Goal: Download file/media

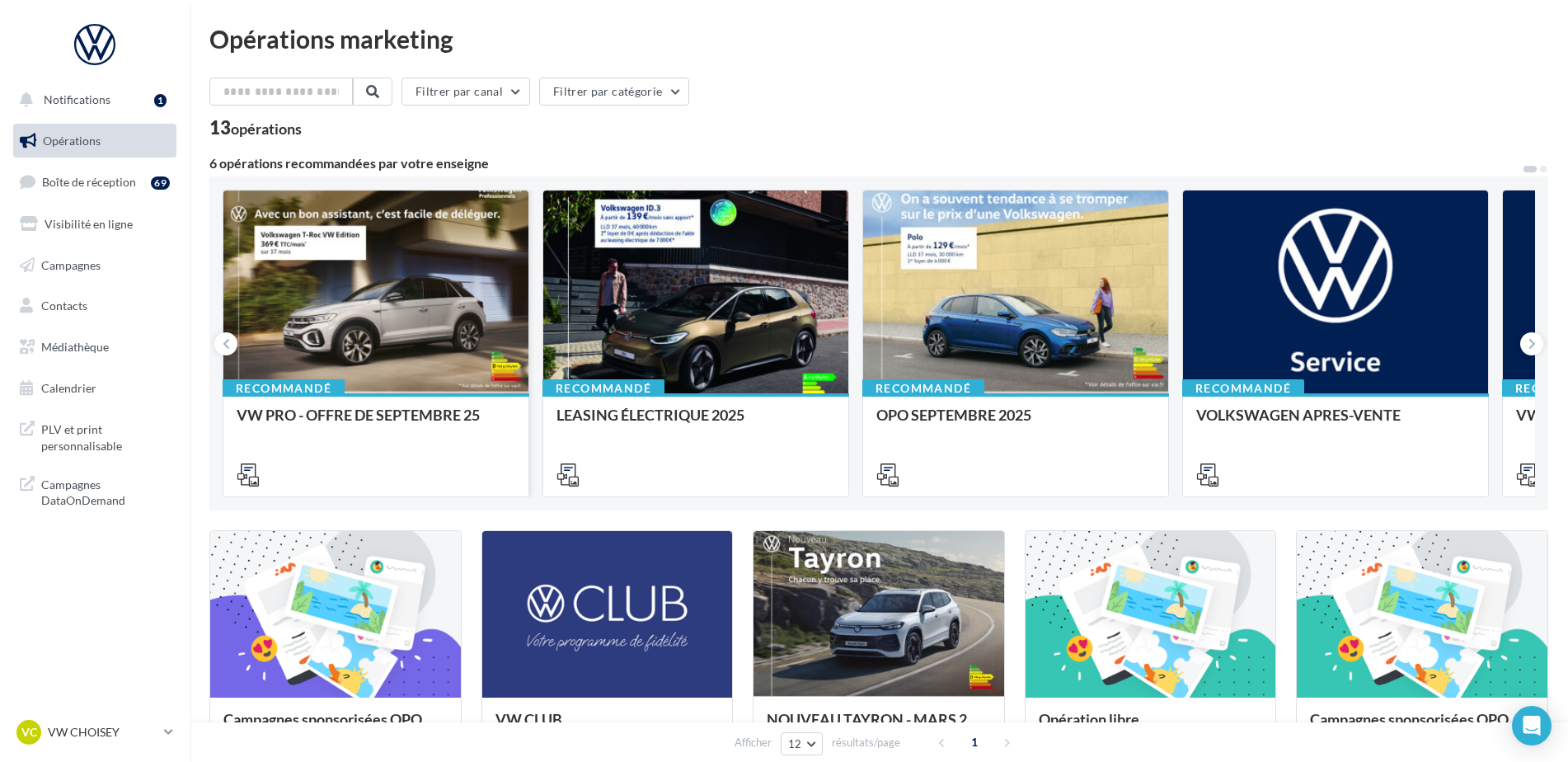
click at [397, 387] on div at bounding box center [376, 292] width 305 height 204
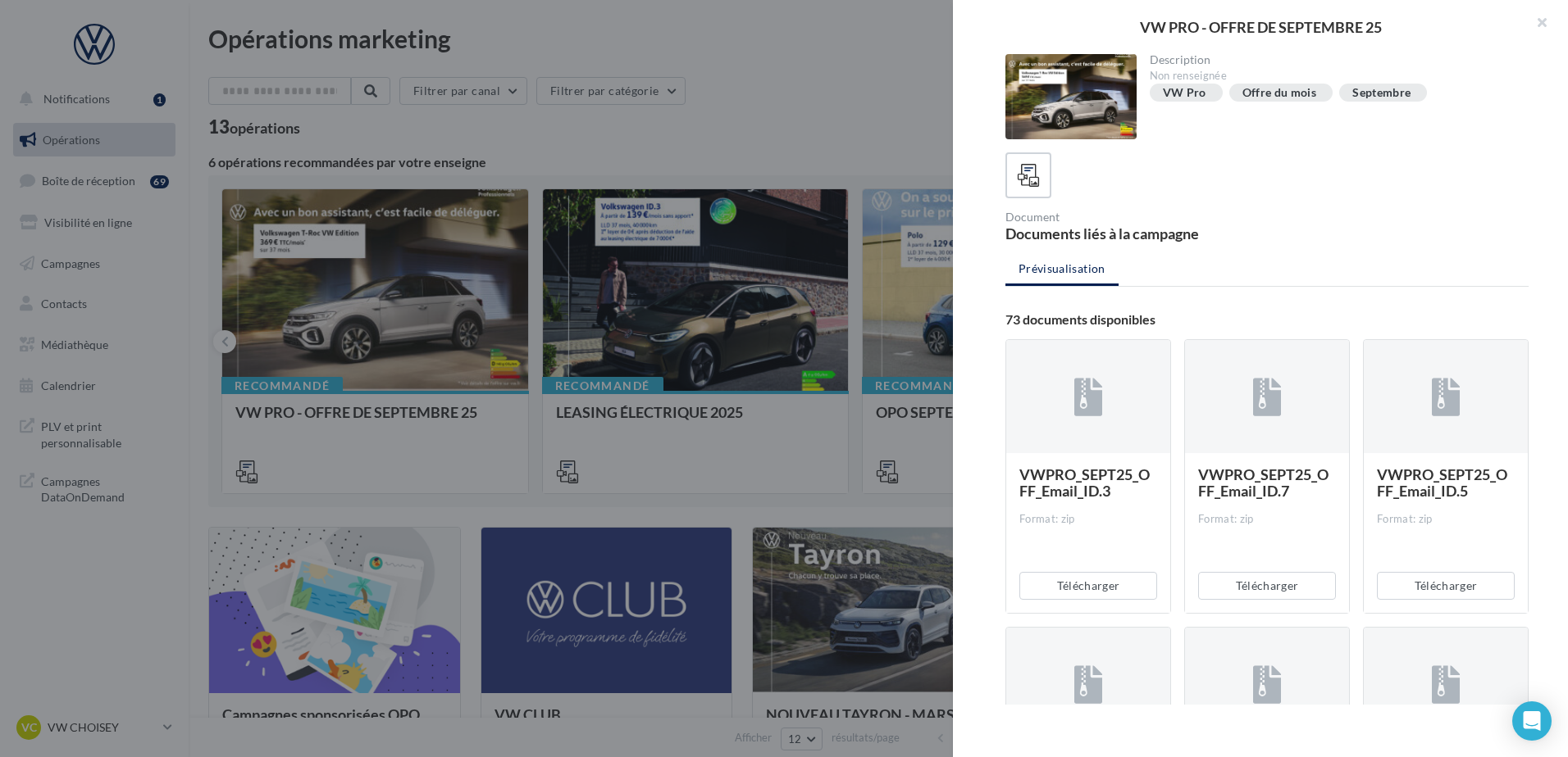
click at [1417, 250] on div "Description Non renseignée VW Pro Offre du mois Septembre Document Documents li…" at bounding box center [1266, 379] width 628 height 651
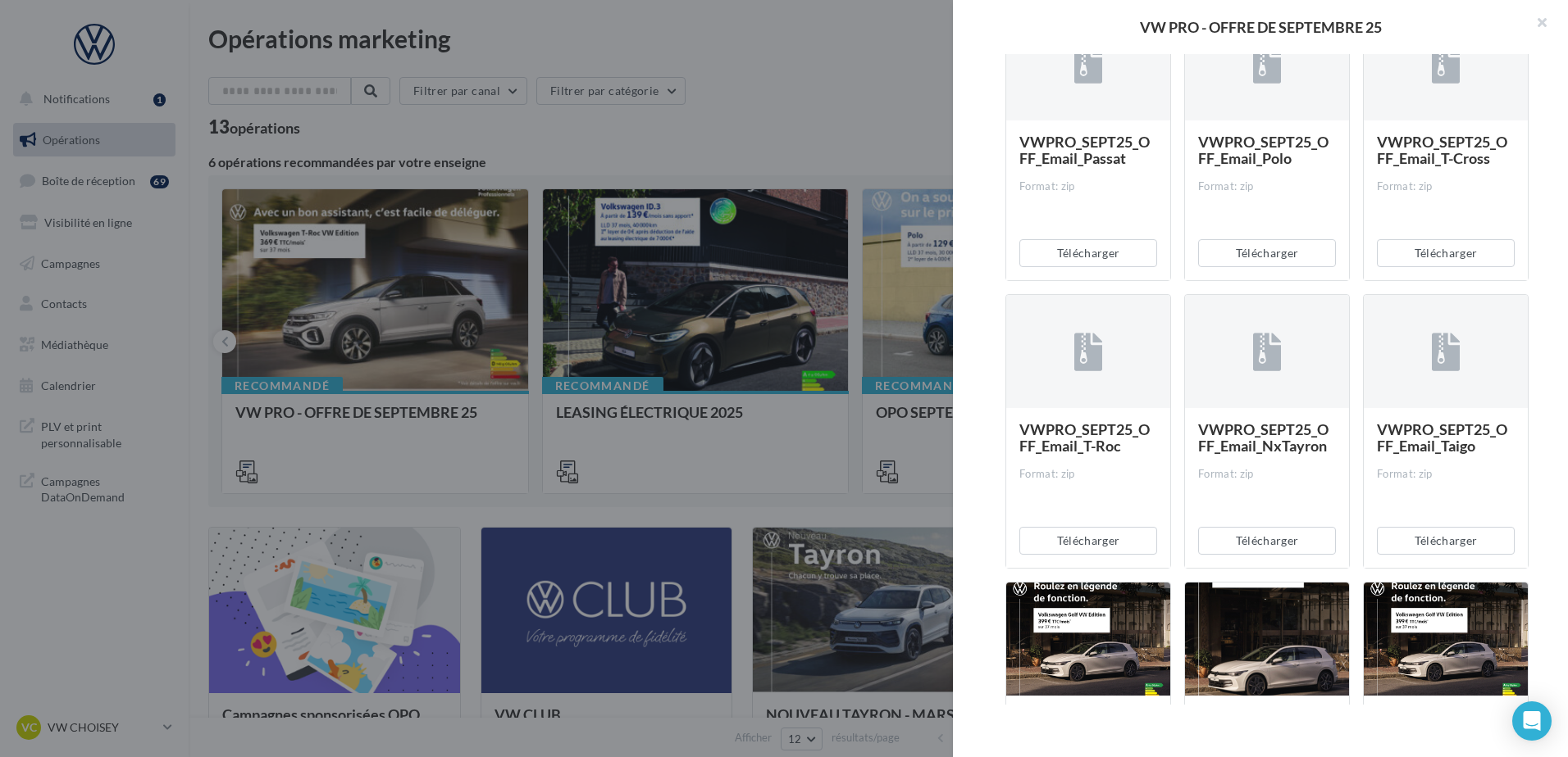
scroll to position [1311, 0]
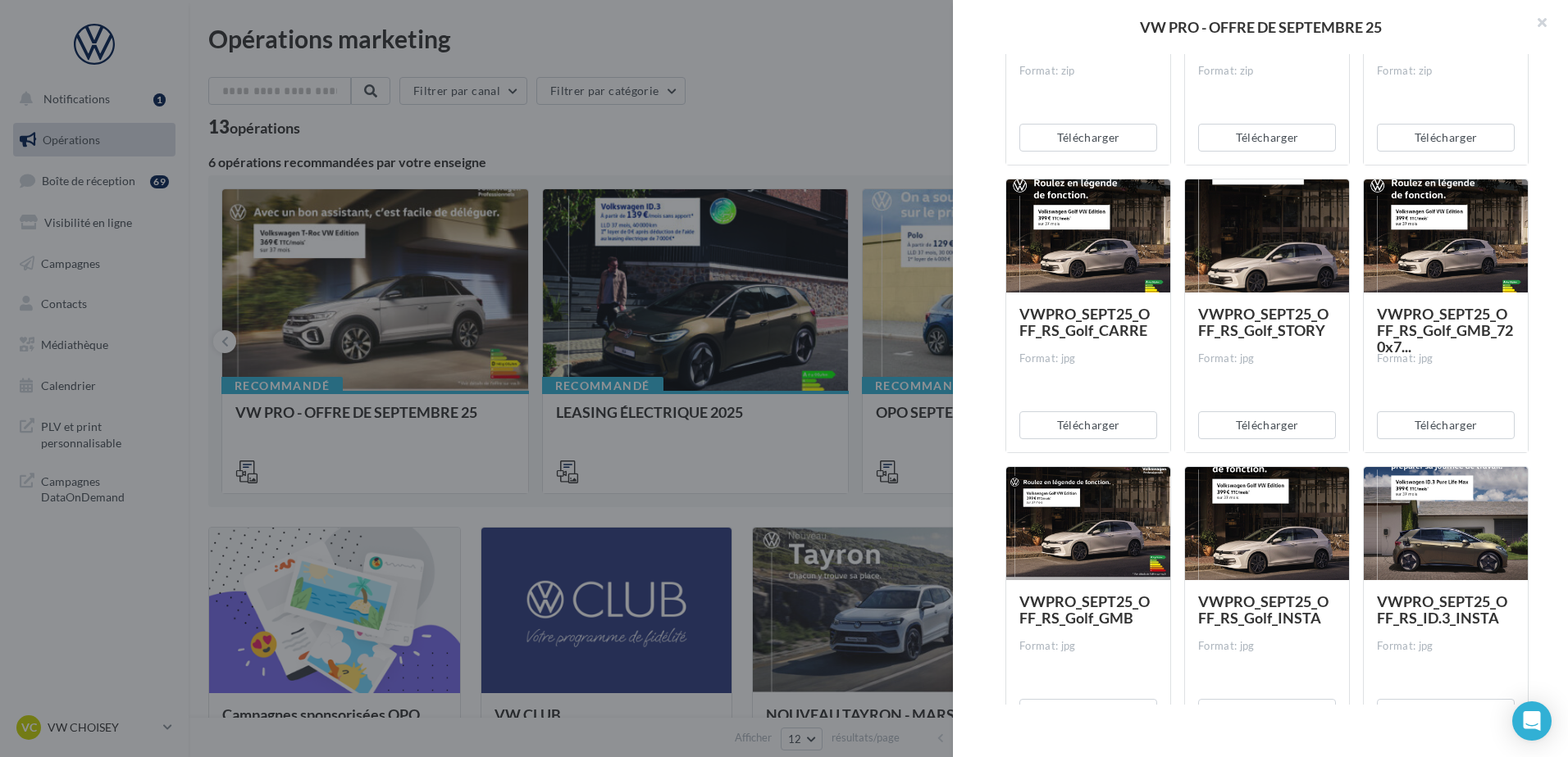
click at [1556, 152] on div "Description Non renseignée VW Pro Offre du mois Septembre Document Documents li…" at bounding box center [1266, 379] width 628 height 651
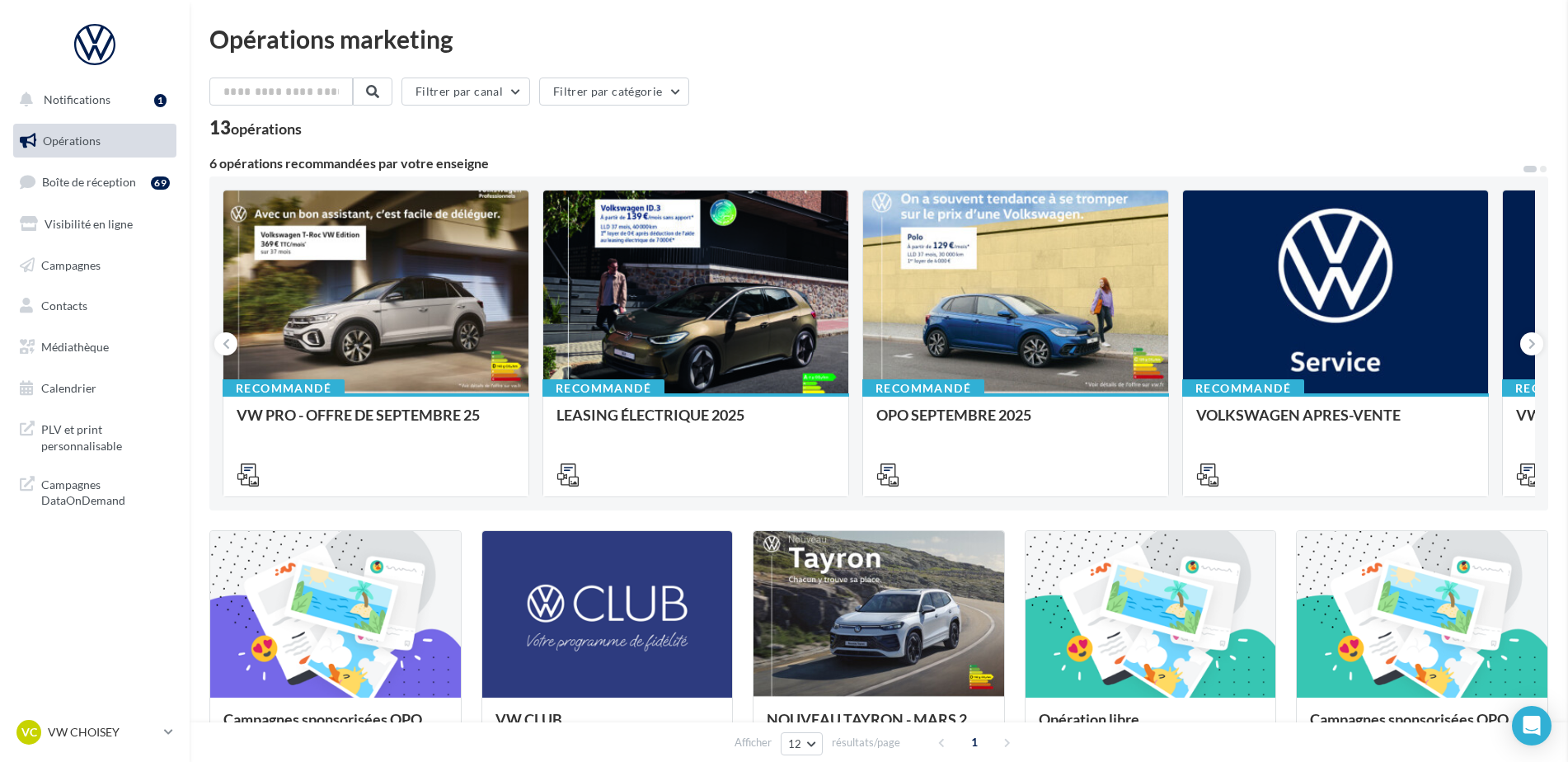
click at [969, 375] on div at bounding box center [1016, 292] width 305 height 204
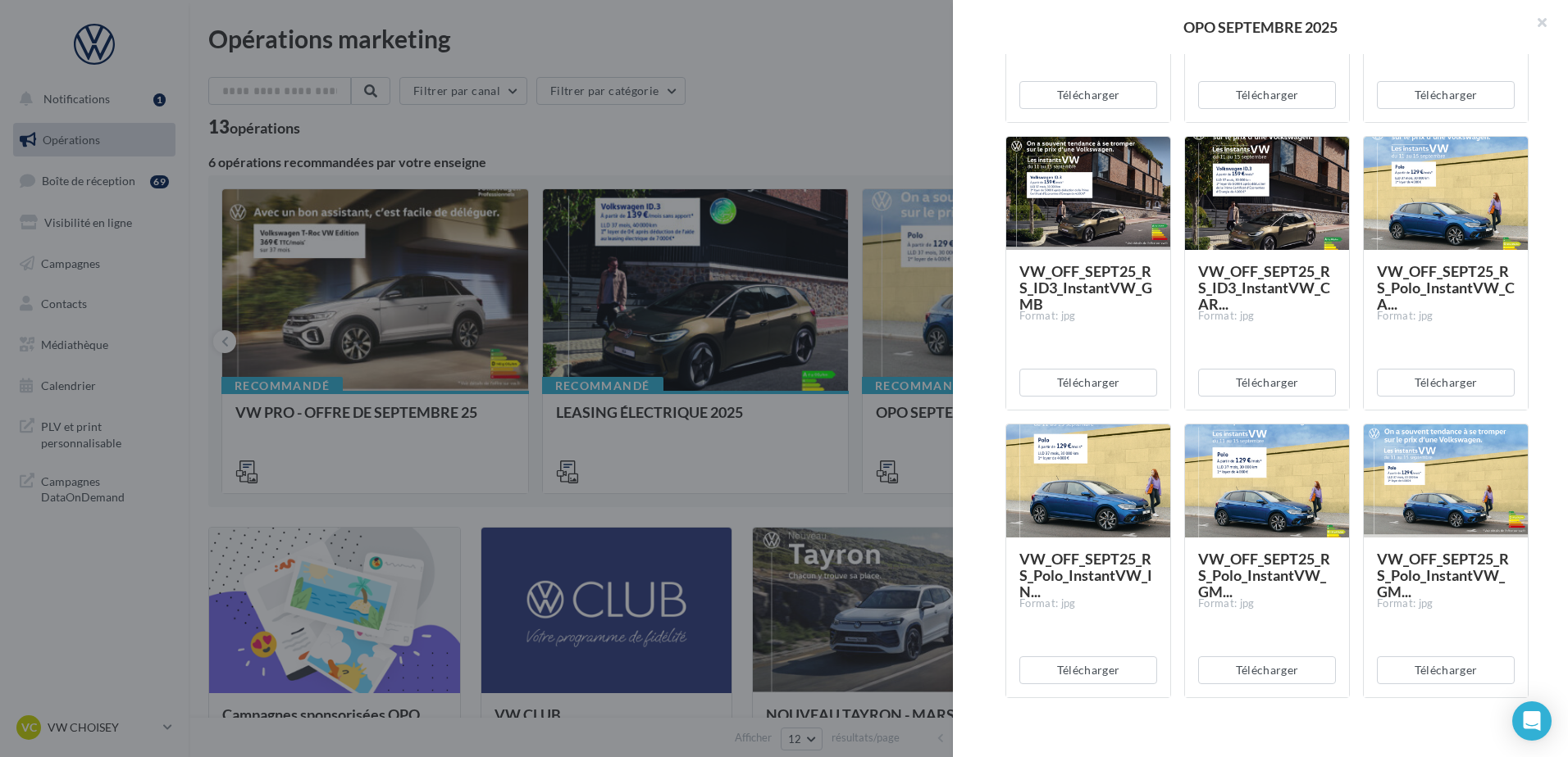
scroll to position [492, 0]
click at [1526, 323] on div "VW_OFF_SEPT25_RS_Polo_InstantVW_CA... Format: jpg Télécharger" at bounding box center [1452, 272] width 179 height 275
click at [1278, 665] on button "Télécharger" at bounding box center [1266, 670] width 138 height 28
click at [1547, 317] on div "Description Non renseignée Offre du mois VN Document Documents liés à la campag…" at bounding box center [1266, 379] width 628 height 651
click at [1451, 679] on button "Télécharger" at bounding box center [1445, 670] width 138 height 28
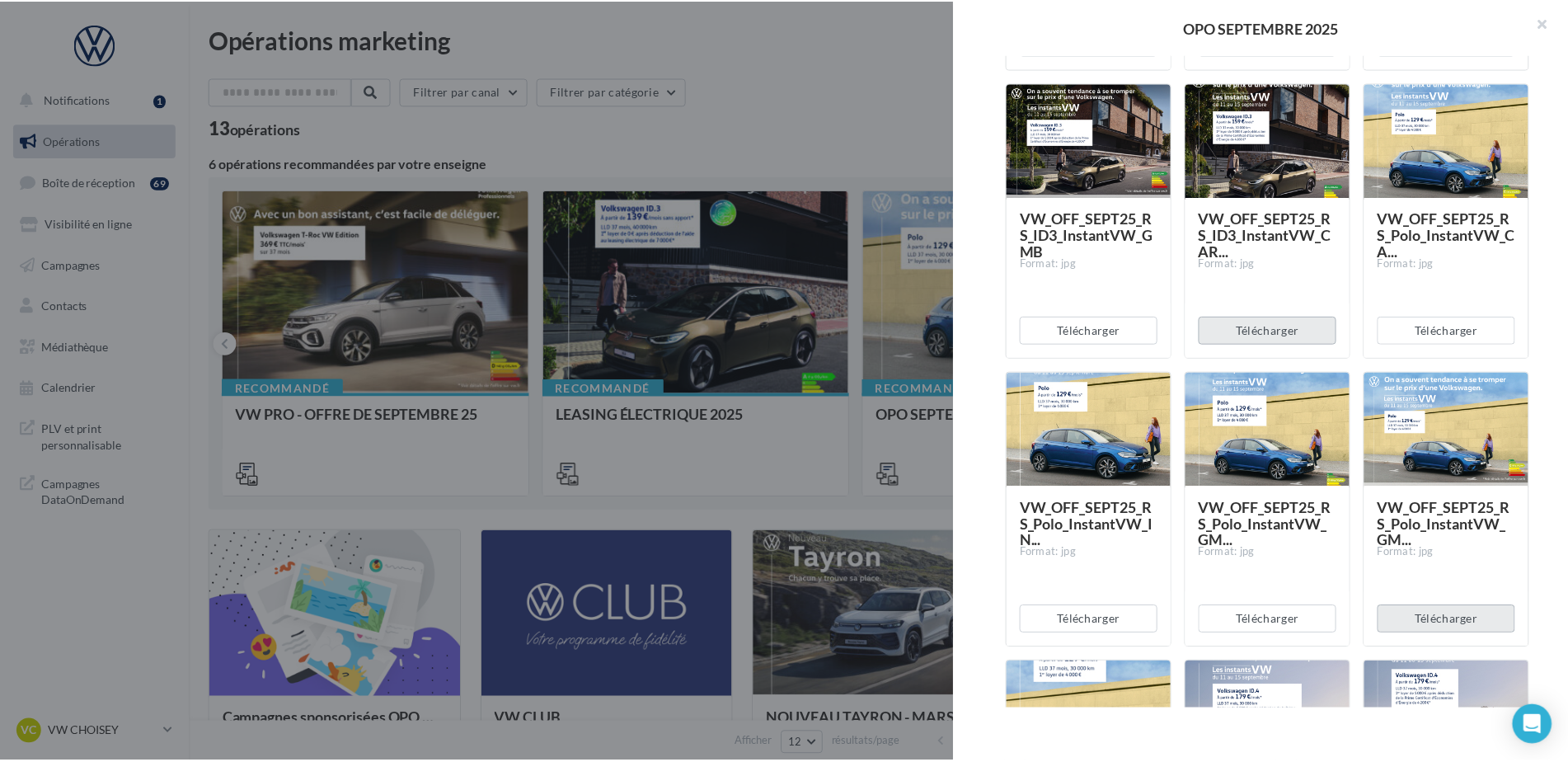
scroll to position [578, 0]
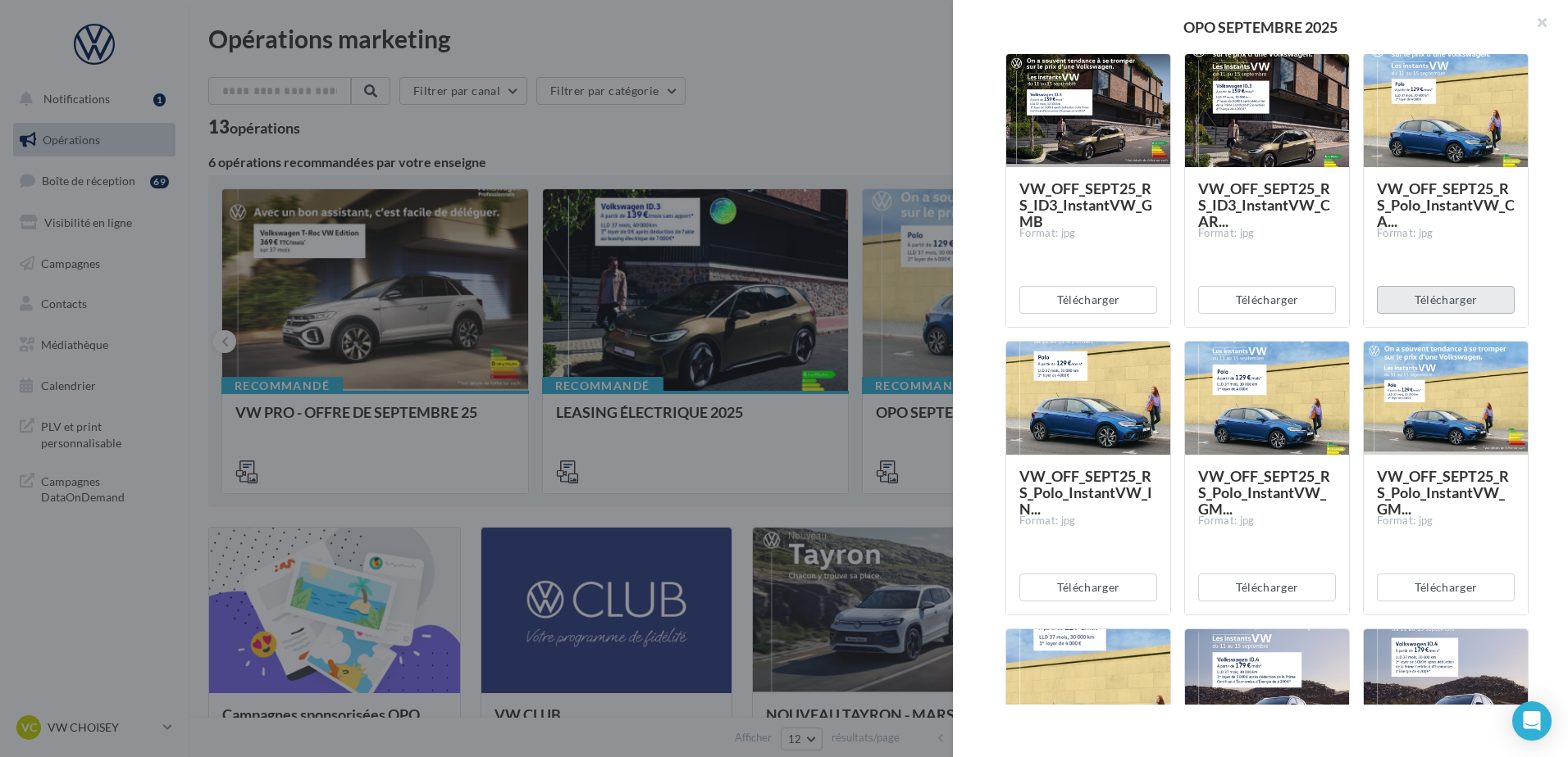
click at [1424, 301] on button "Télécharger" at bounding box center [1445, 300] width 138 height 28
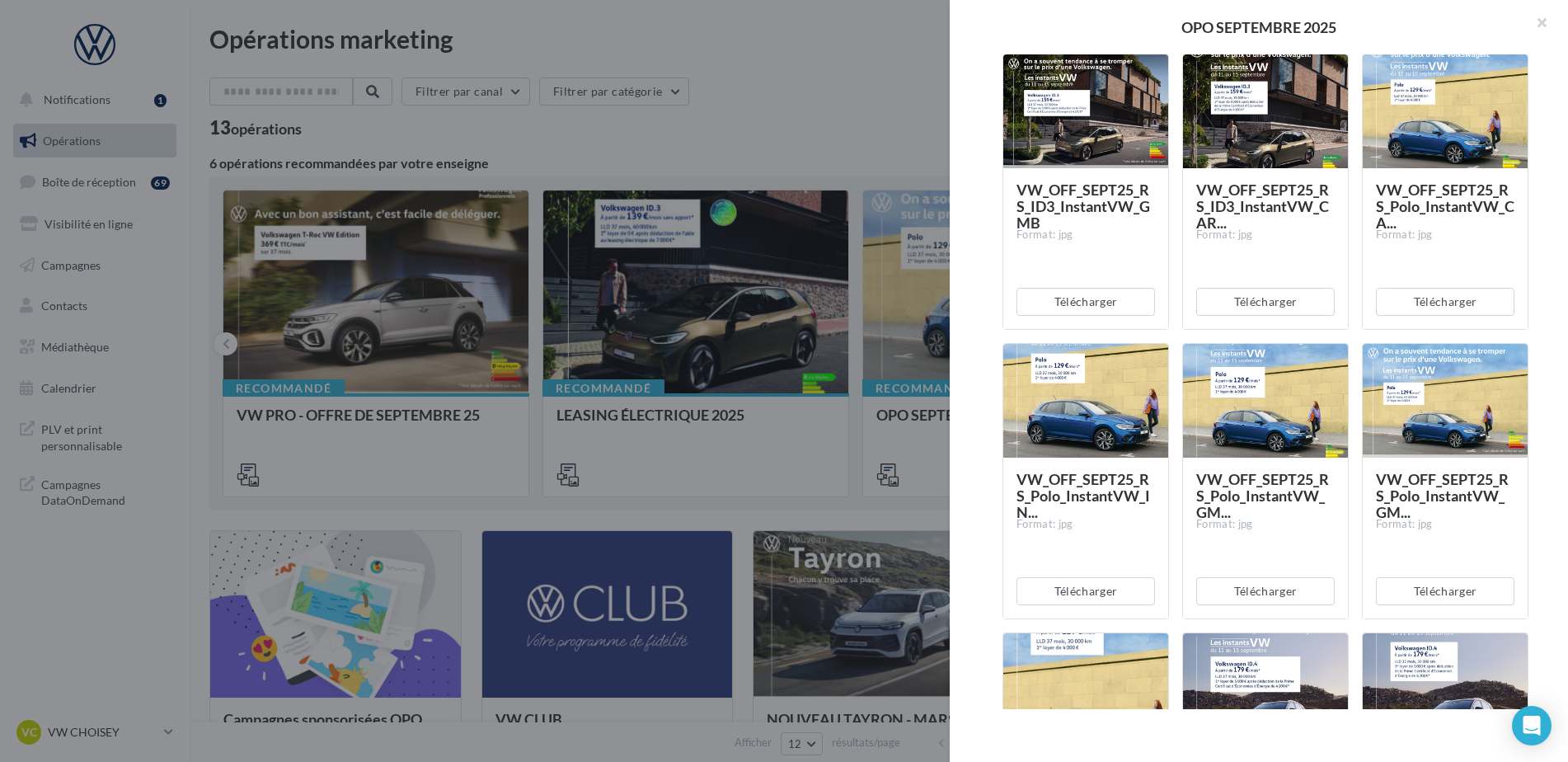
click at [931, 147] on div at bounding box center [784, 381] width 1568 height 762
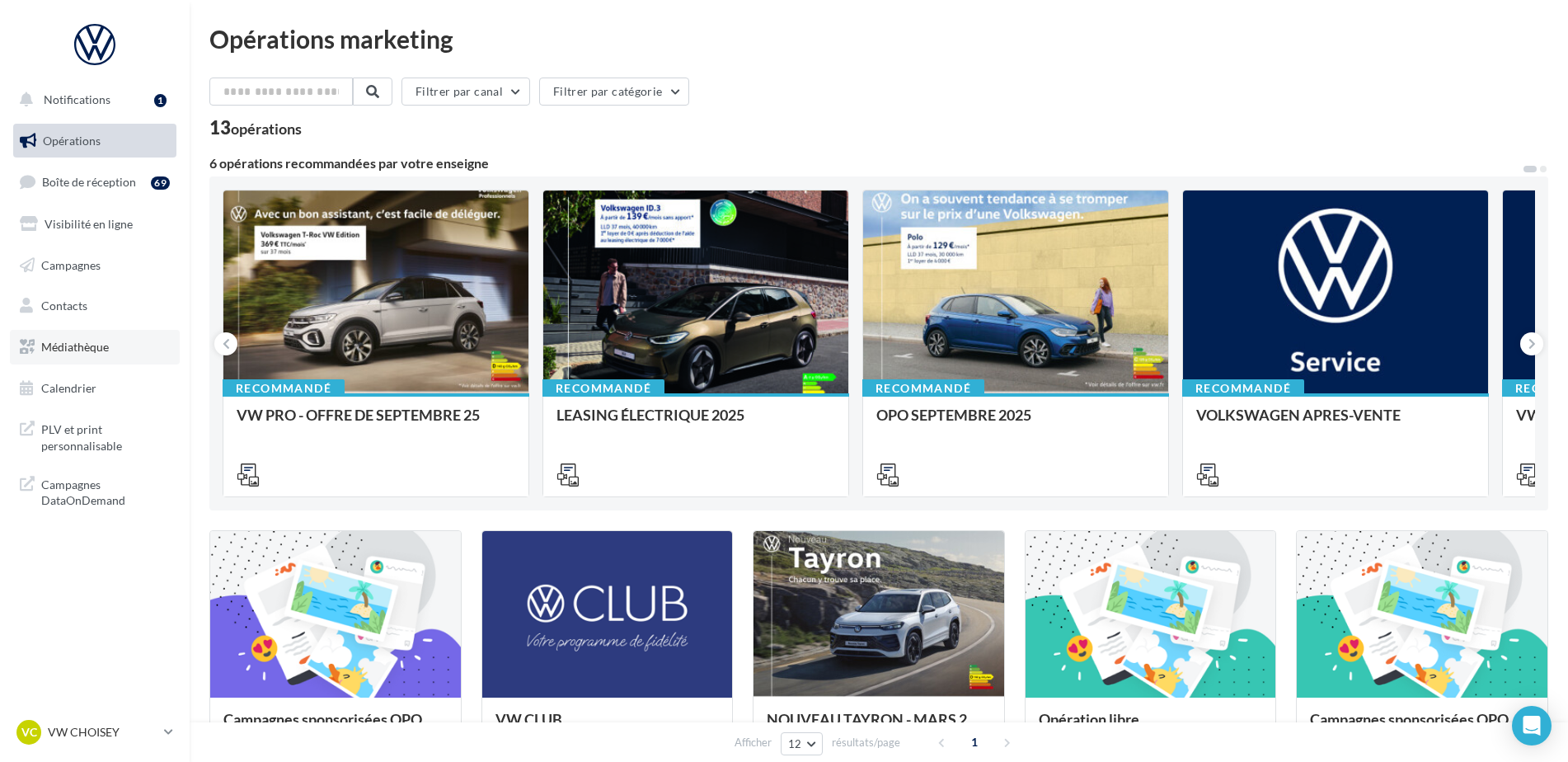
click at [67, 357] on link "Médiathèque" at bounding box center [94, 347] width 170 height 34
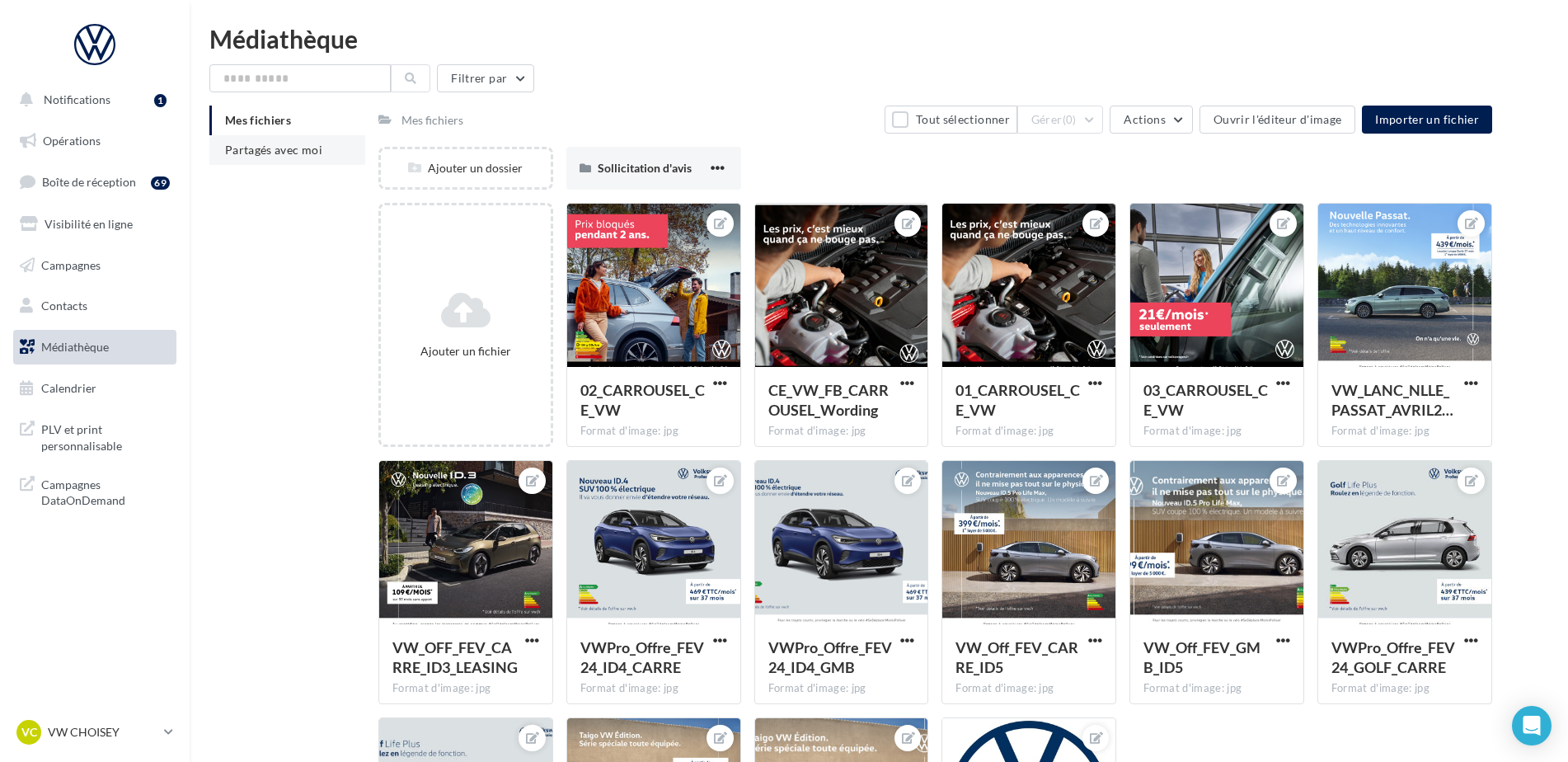
click at [305, 153] on span "Partagés avec moi" at bounding box center [273, 150] width 97 height 14
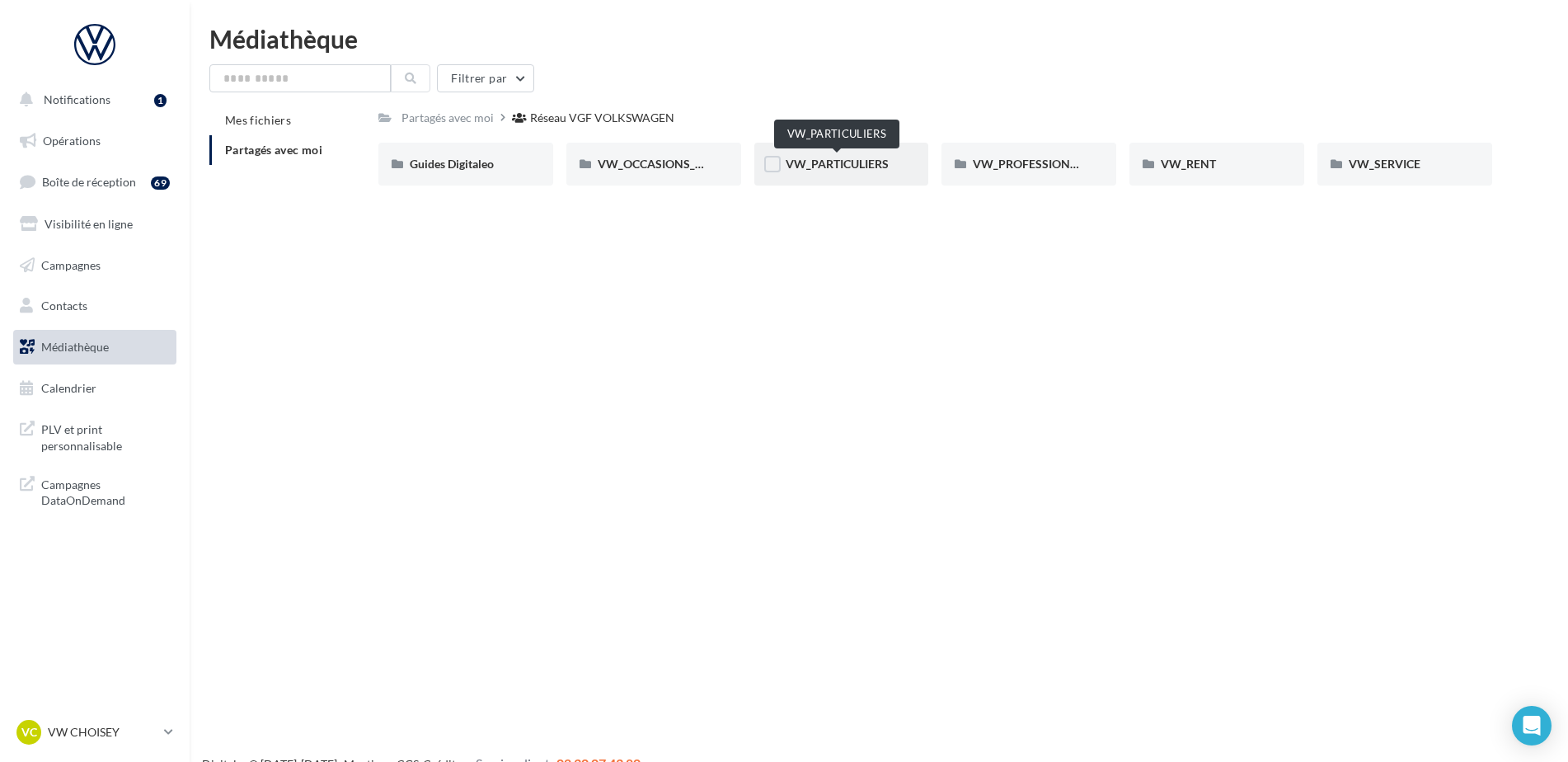
click at [837, 163] on span "VW_PARTICULIERS" at bounding box center [837, 164] width 103 height 14
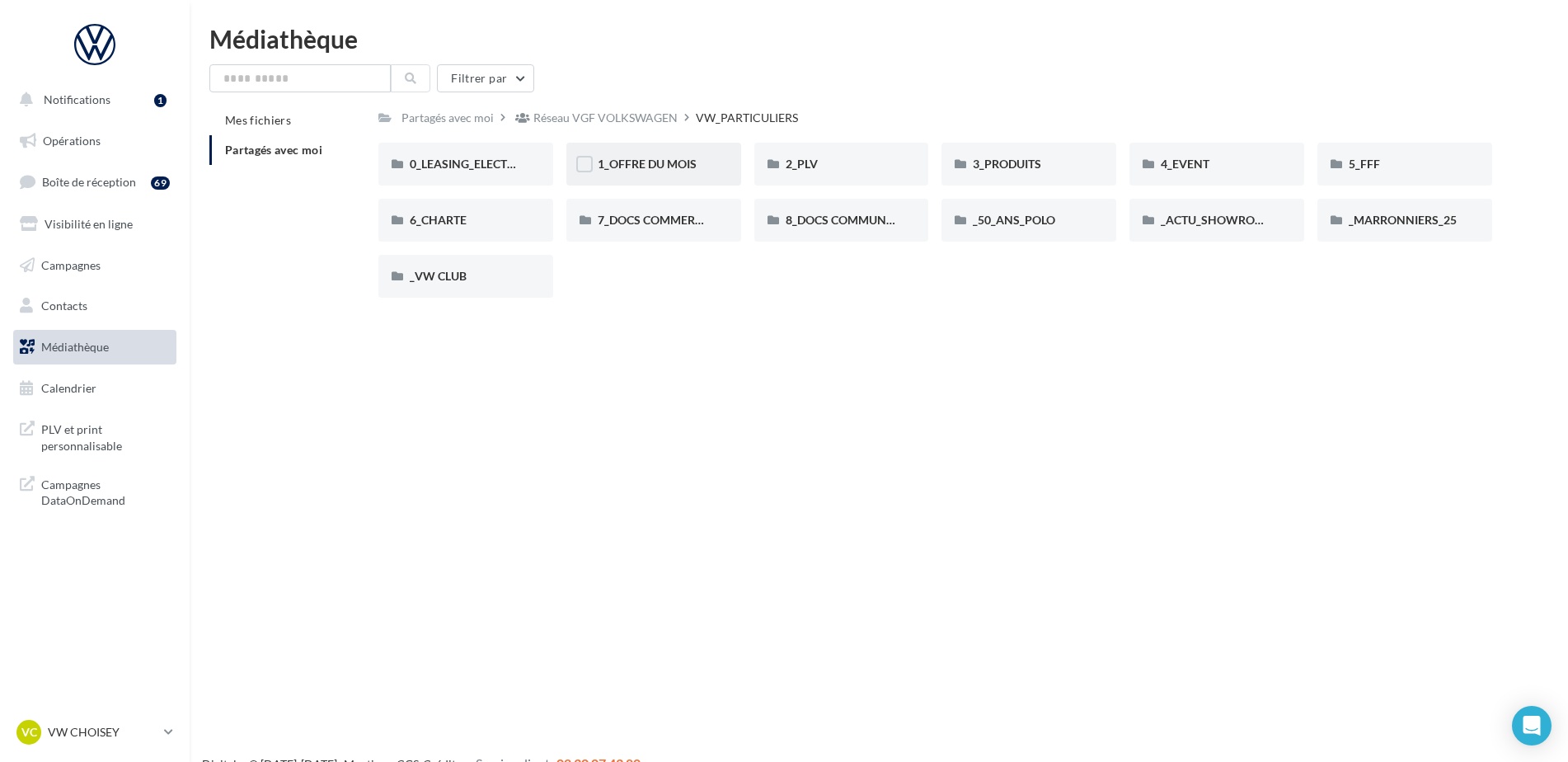
click at [657, 151] on div "1_OFFRE DU MOIS" at bounding box center [654, 165] width 175 height 43
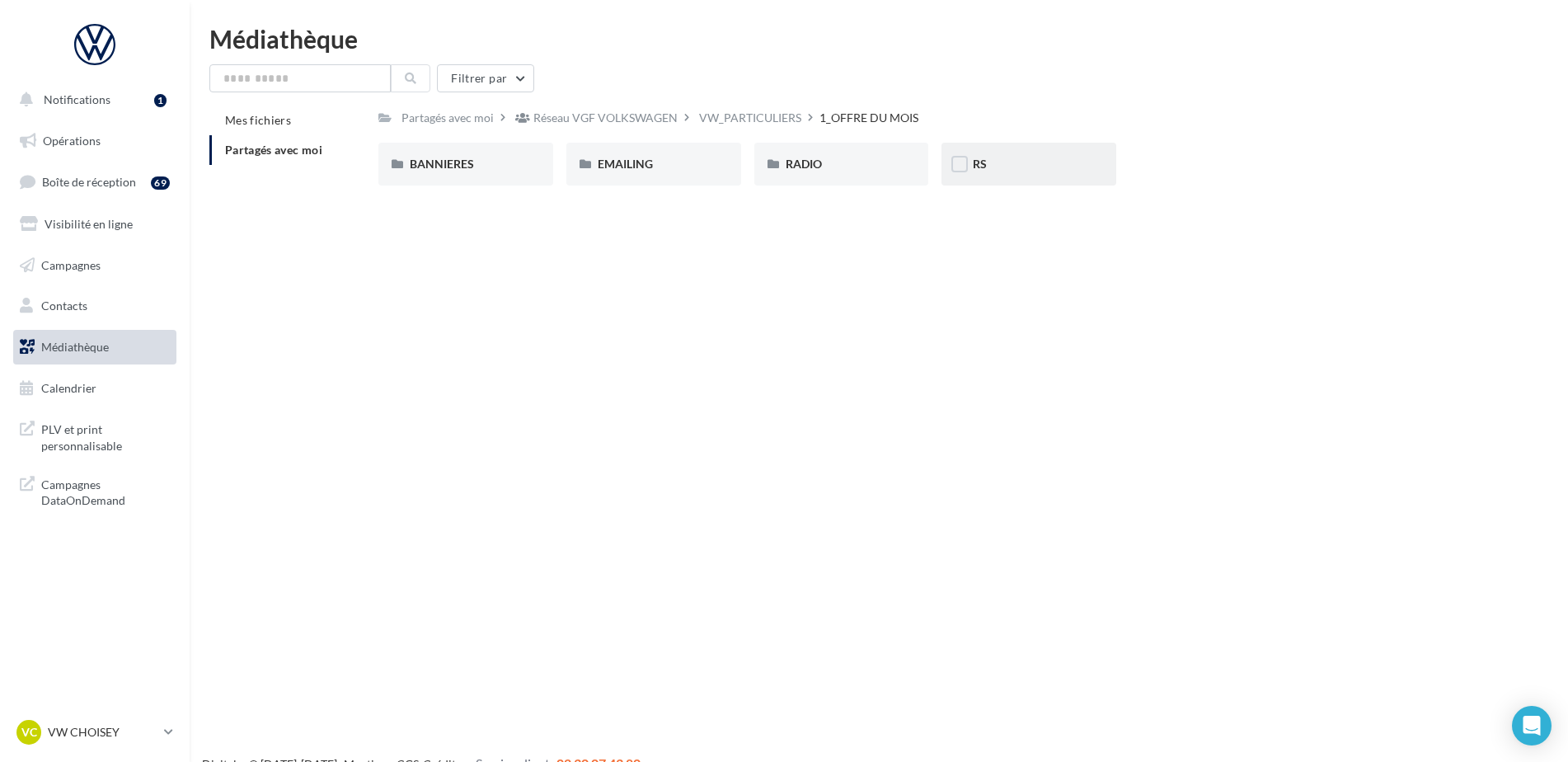
click at [994, 149] on div "RS" at bounding box center [1029, 165] width 175 height 43
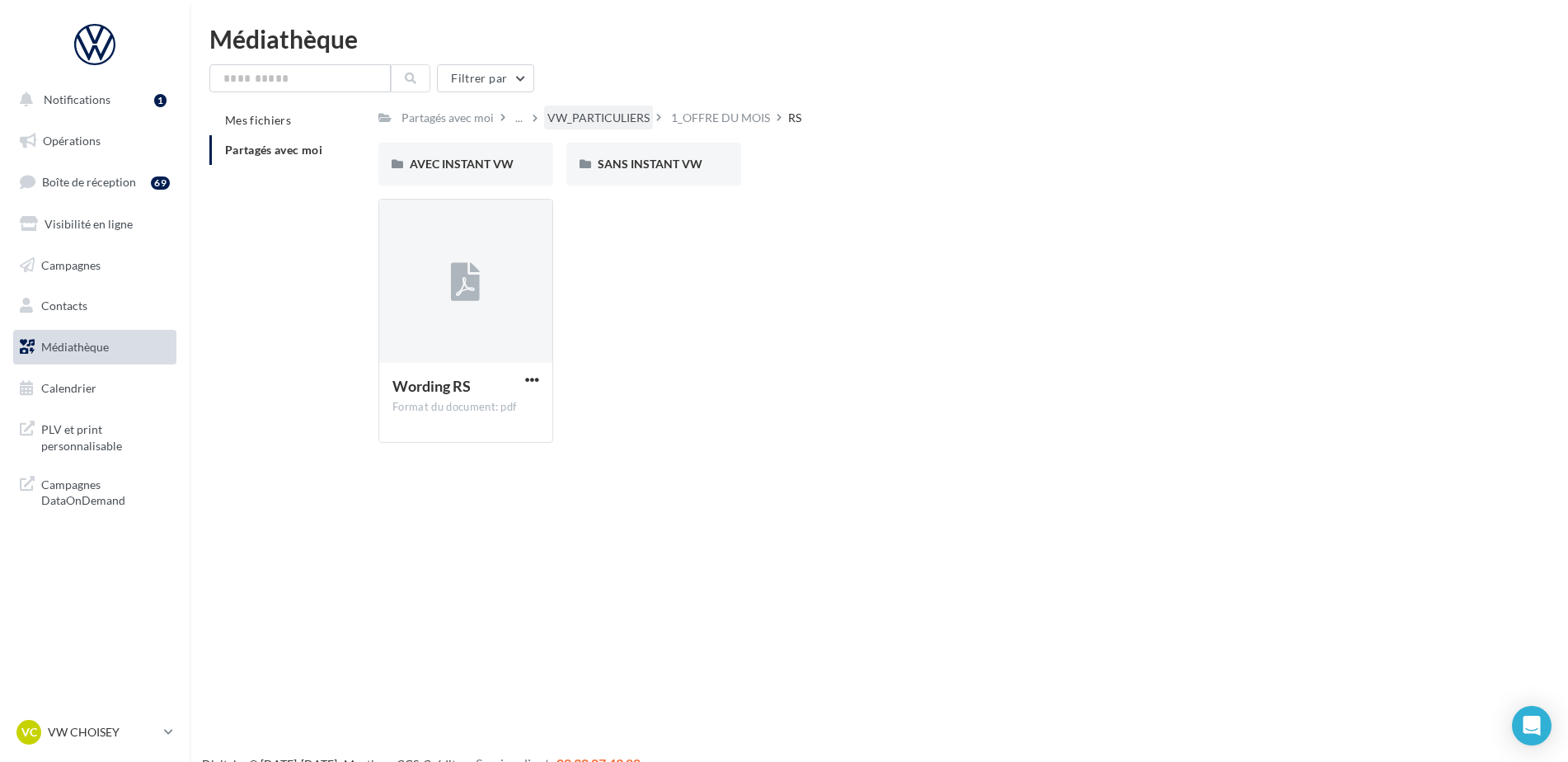
click at [606, 112] on div "VW_PARTICULIERS" at bounding box center [599, 117] width 103 height 16
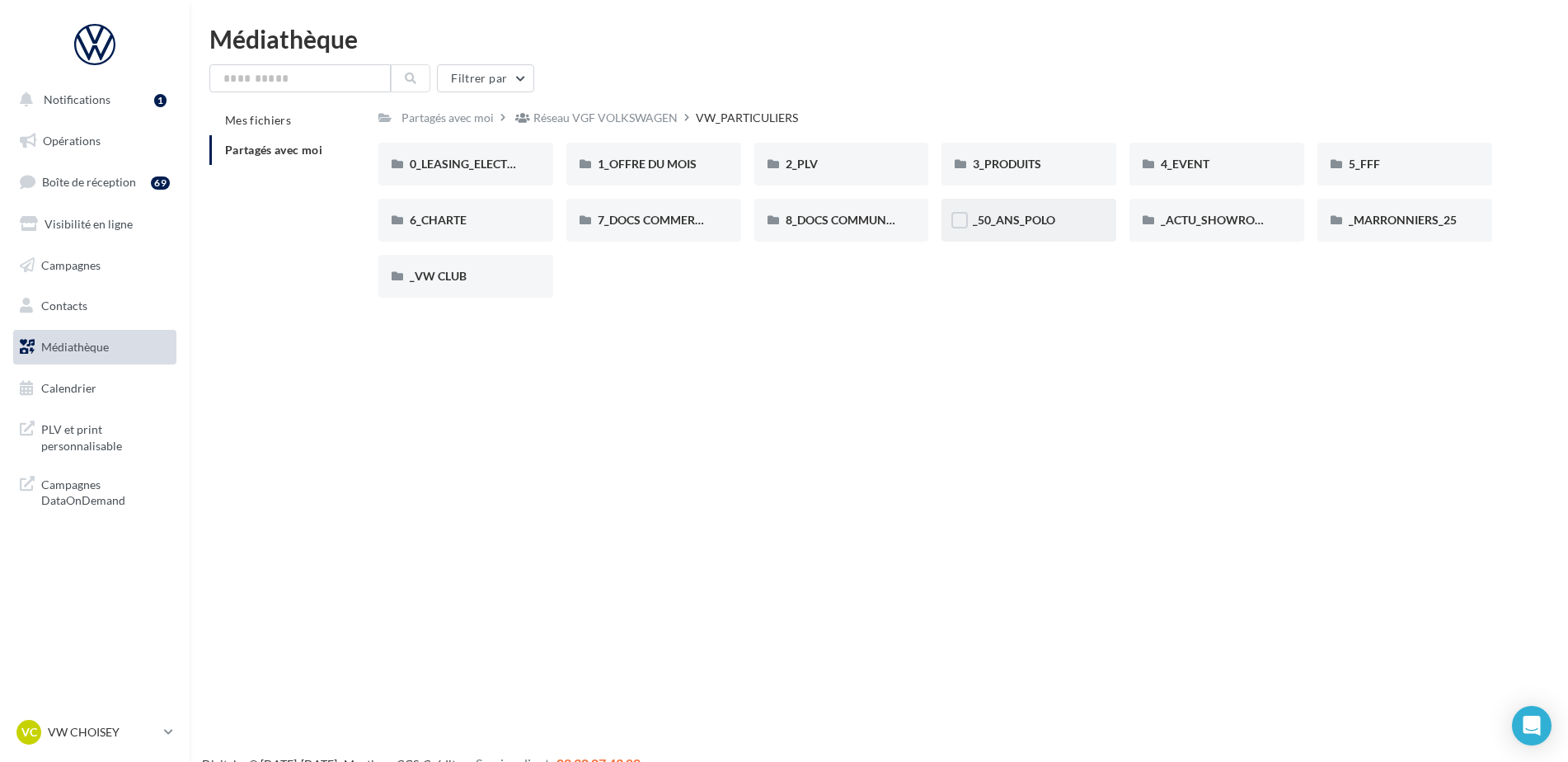
click at [996, 211] on div "_50_ANS_POLO" at bounding box center [1029, 221] width 175 height 43
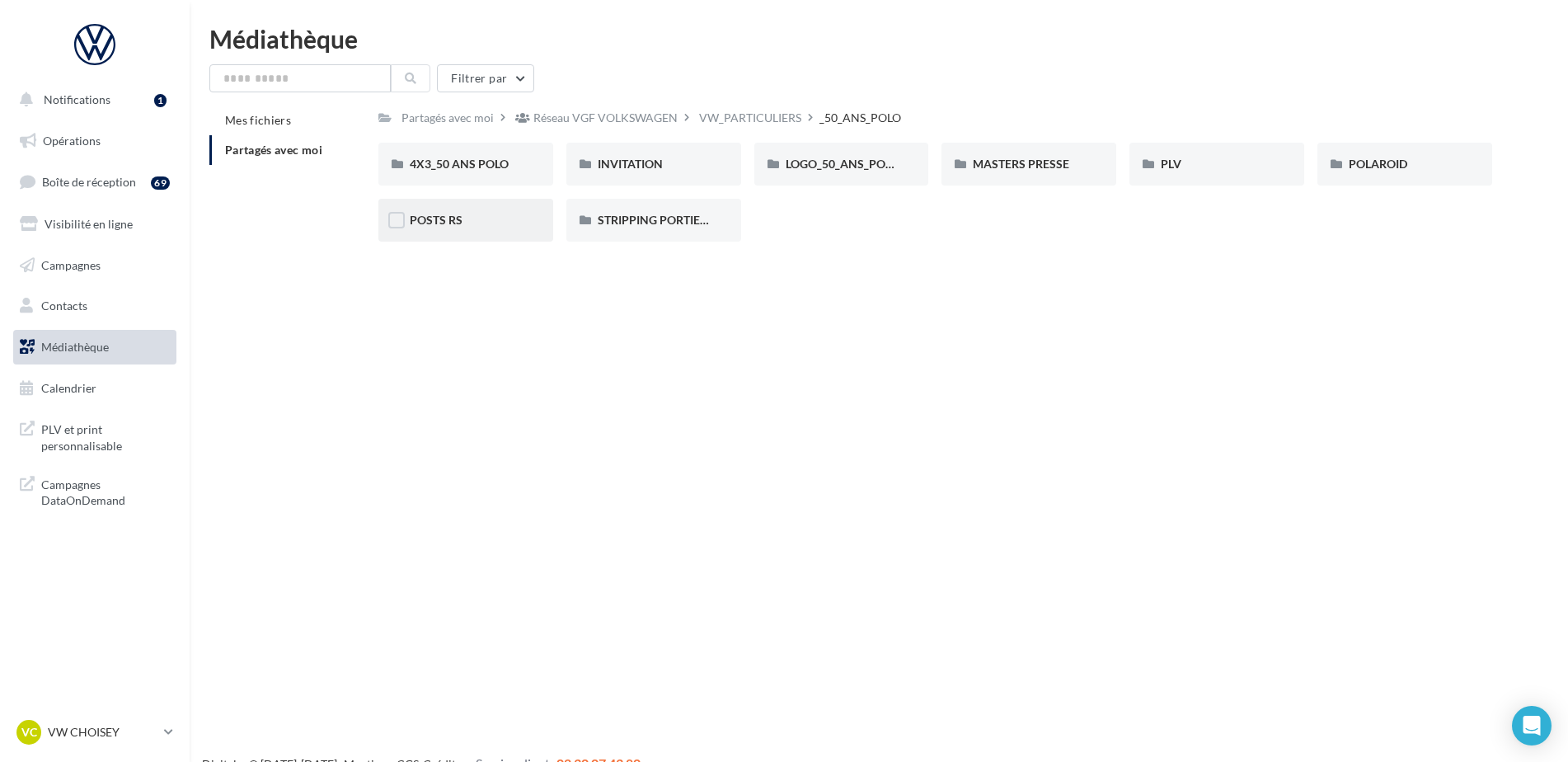
click at [458, 236] on div "POSTS RS" at bounding box center [465, 221] width 175 height 43
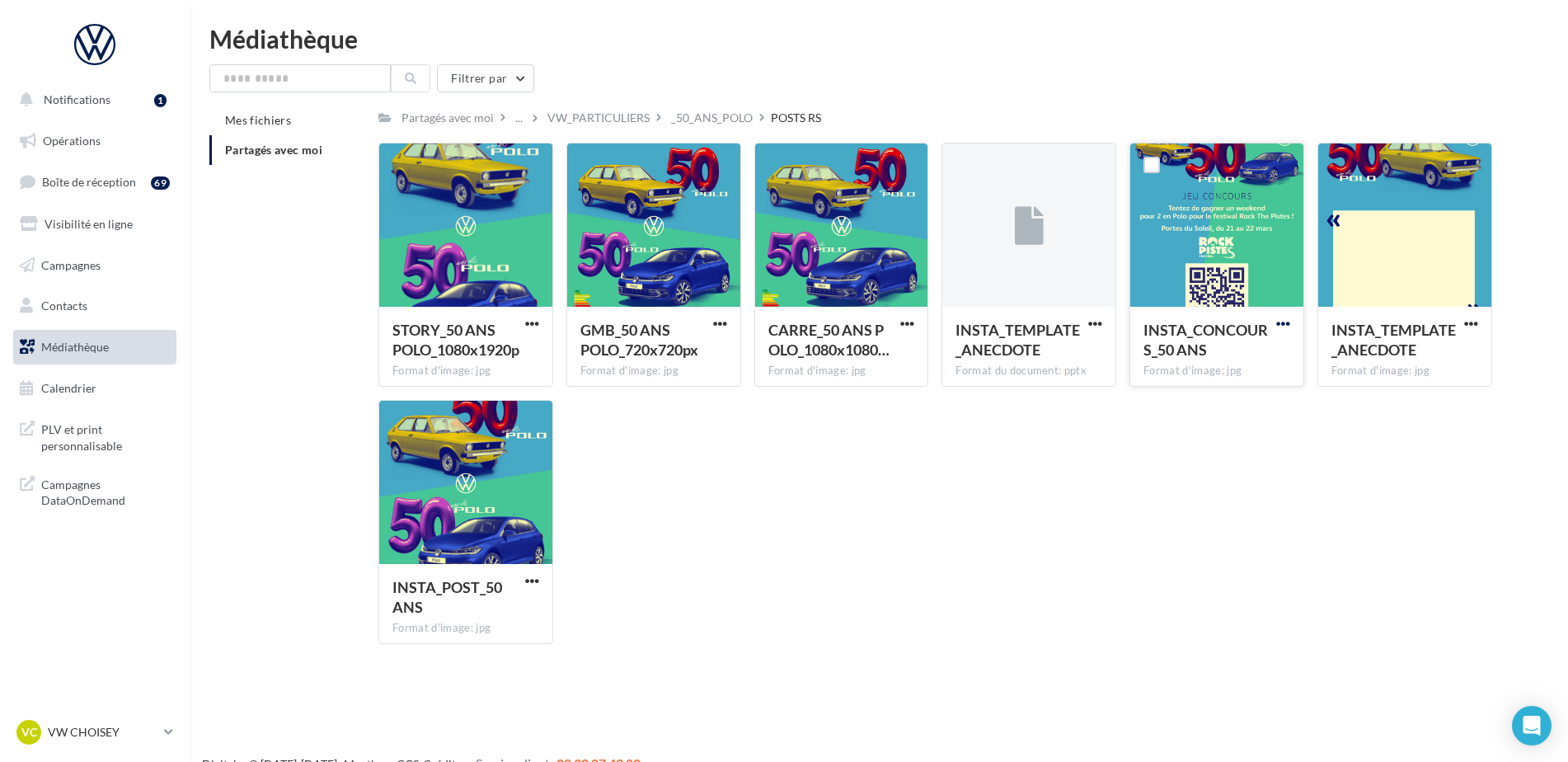
click at [1285, 320] on span "button" at bounding box center [1284, 324] width 14 height 14
click at [1218, 351] on button "Télécharger" at bounding box center [1210, 357] width 165 height 43
click at [945, 469] on div "STORY_50 ANS POLO_1080x1920p Format d'image: jpg STORY_50 ANS POLO_1080x1920p G…" at bounding box center [942, 400] width 1127 height 515
click at [914, 329] on span "button" at bounding box center [907, 324] width 14 height 14
click at [868, 357] on button "Télécharger" at bounding box center [835, 357] width 165 height 43
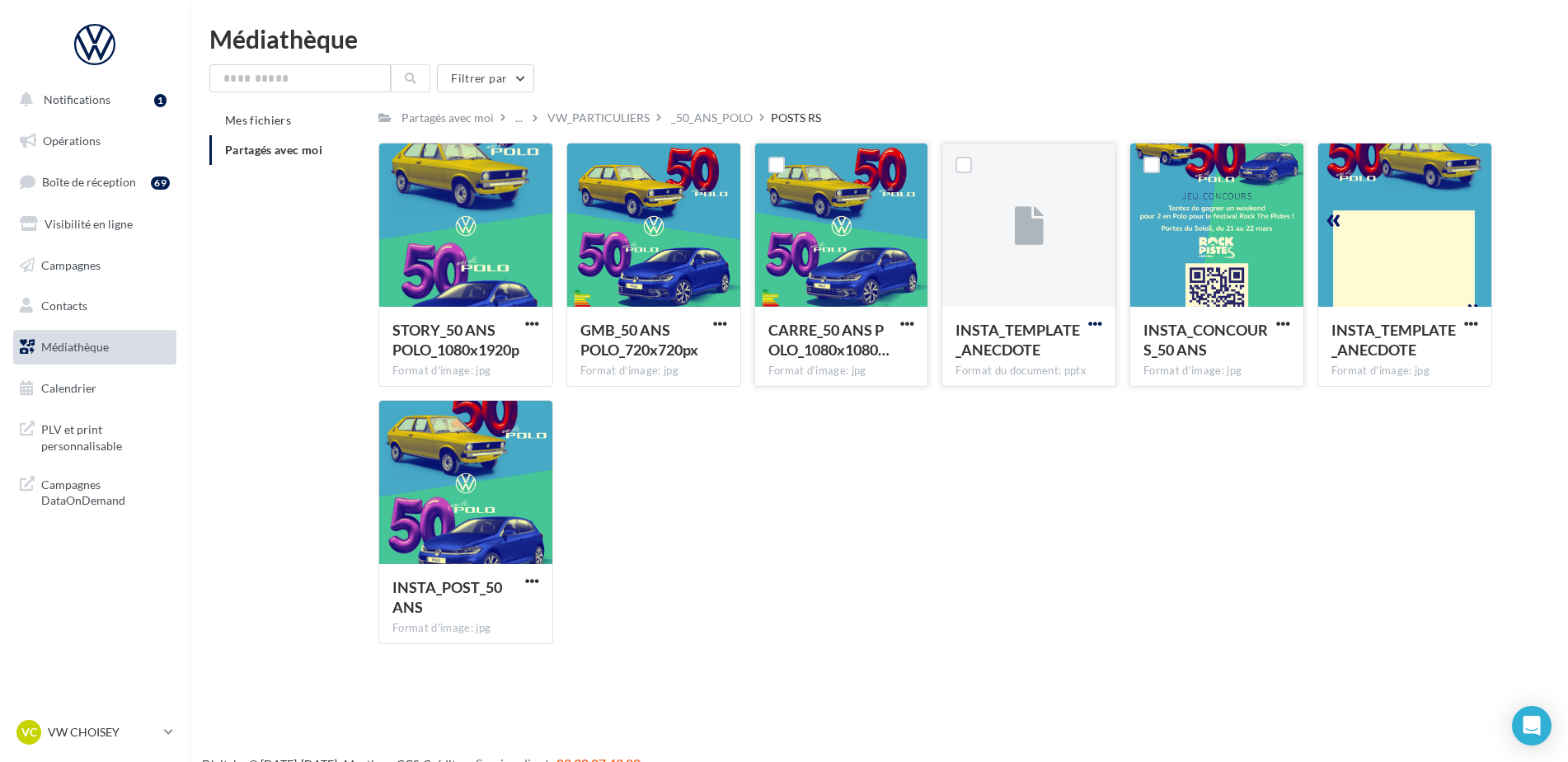
click at [1102, 322] on span "button" at bounding box center [1095, 324] width 14 height 14
click at [1045, 367] on button "Télécharger" at bounding box center [1023, 357] width 165 height 43
click at [1289, 327] on span "button" at bounding box center [1284, 324] width 14 height 14
click at [1219, 368] on button "Télécharger" at bounding box center [1210, 357] width 165 height 43
click at [529, 317] on span "button" at bounding box center [532, 324] width 14 height 14
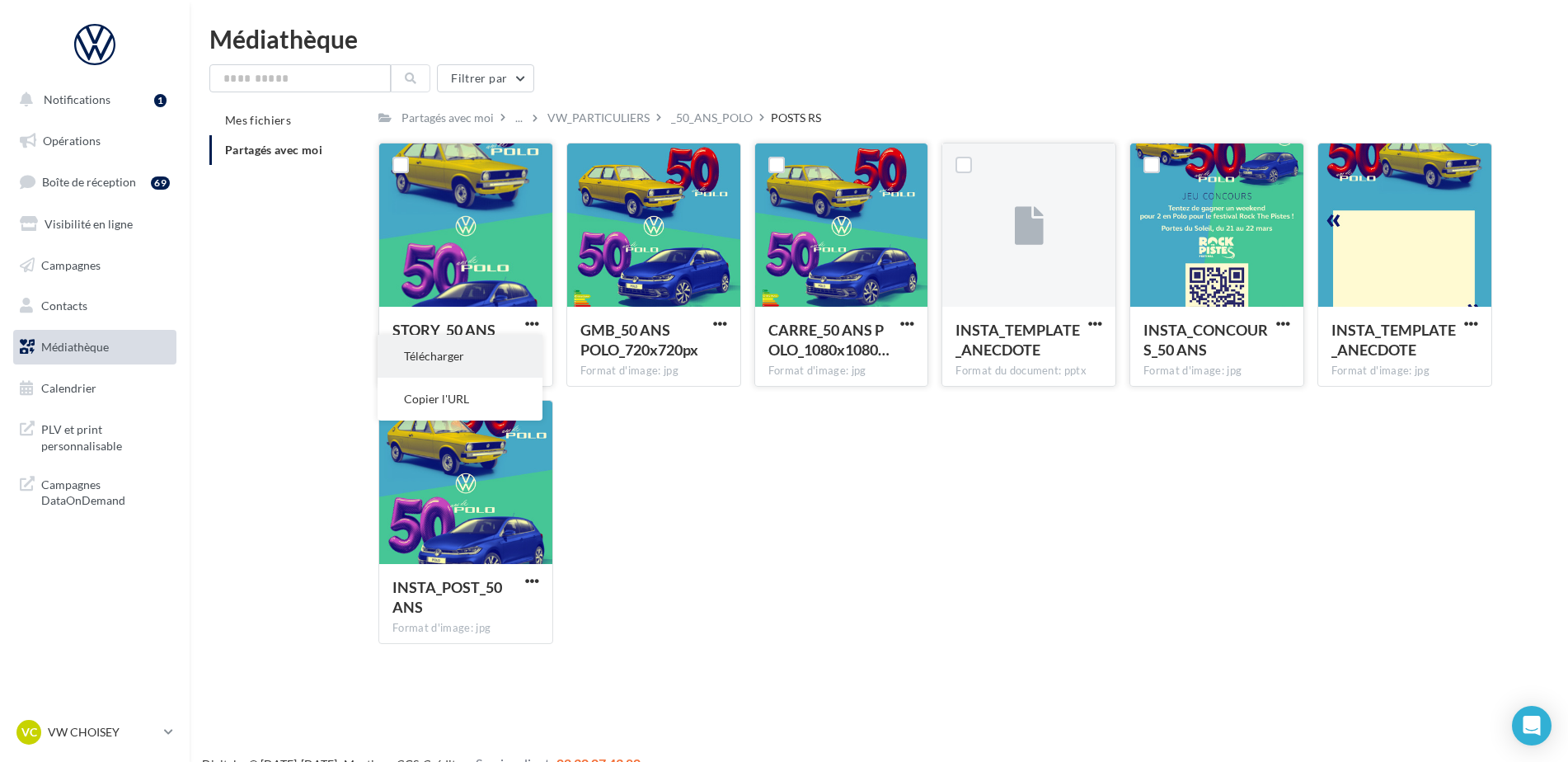
click at [468, 353] on button "Télécharger" at bounding box center [459, 357] width 165 height 43
click at [107, 116] on button "Notifications 1" at bounding box center [91, 100] width 164 height 34
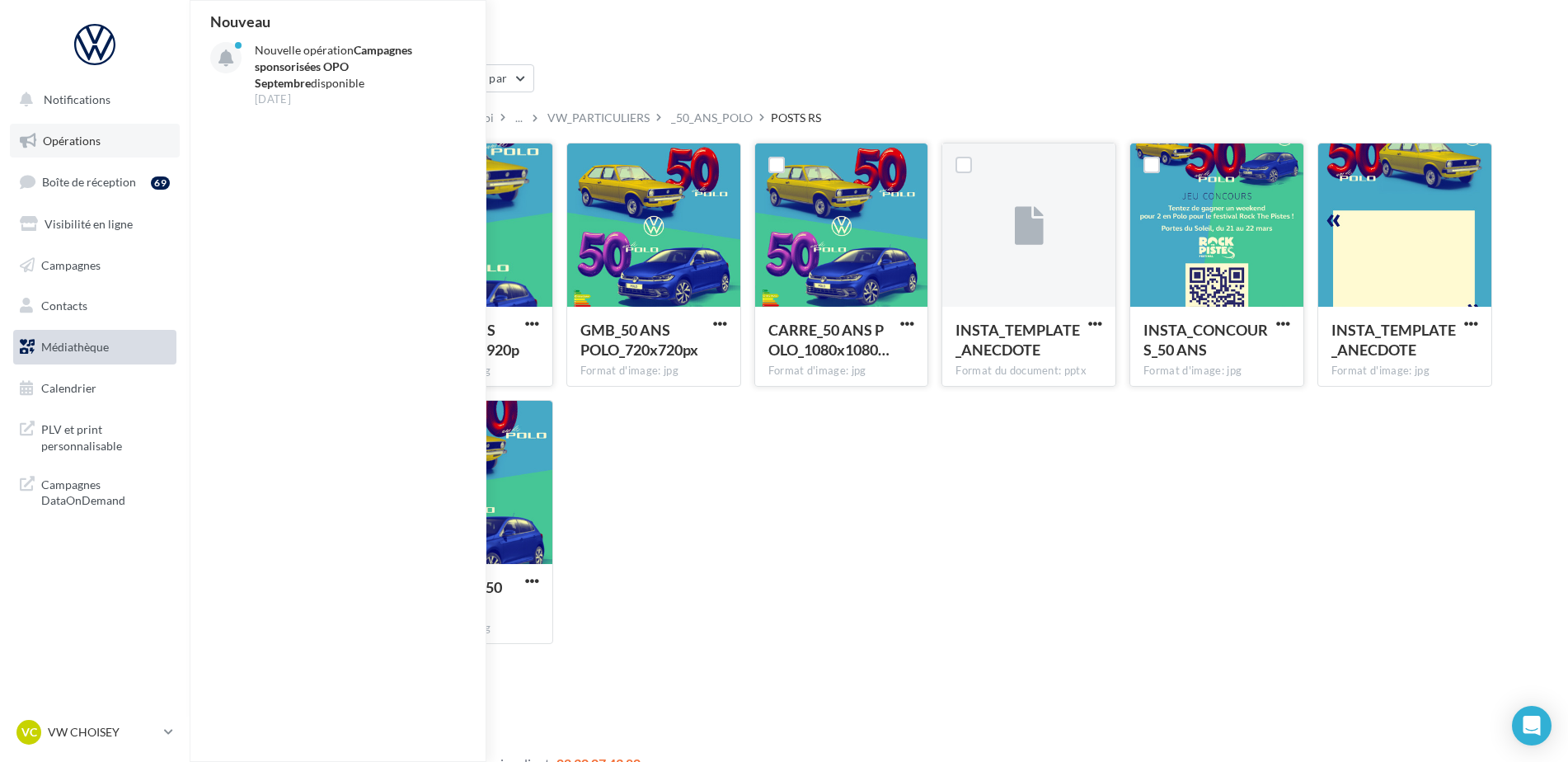
click at [103, 140] on link "Opérations" at bounding box center [94, 141] width 170 height 34
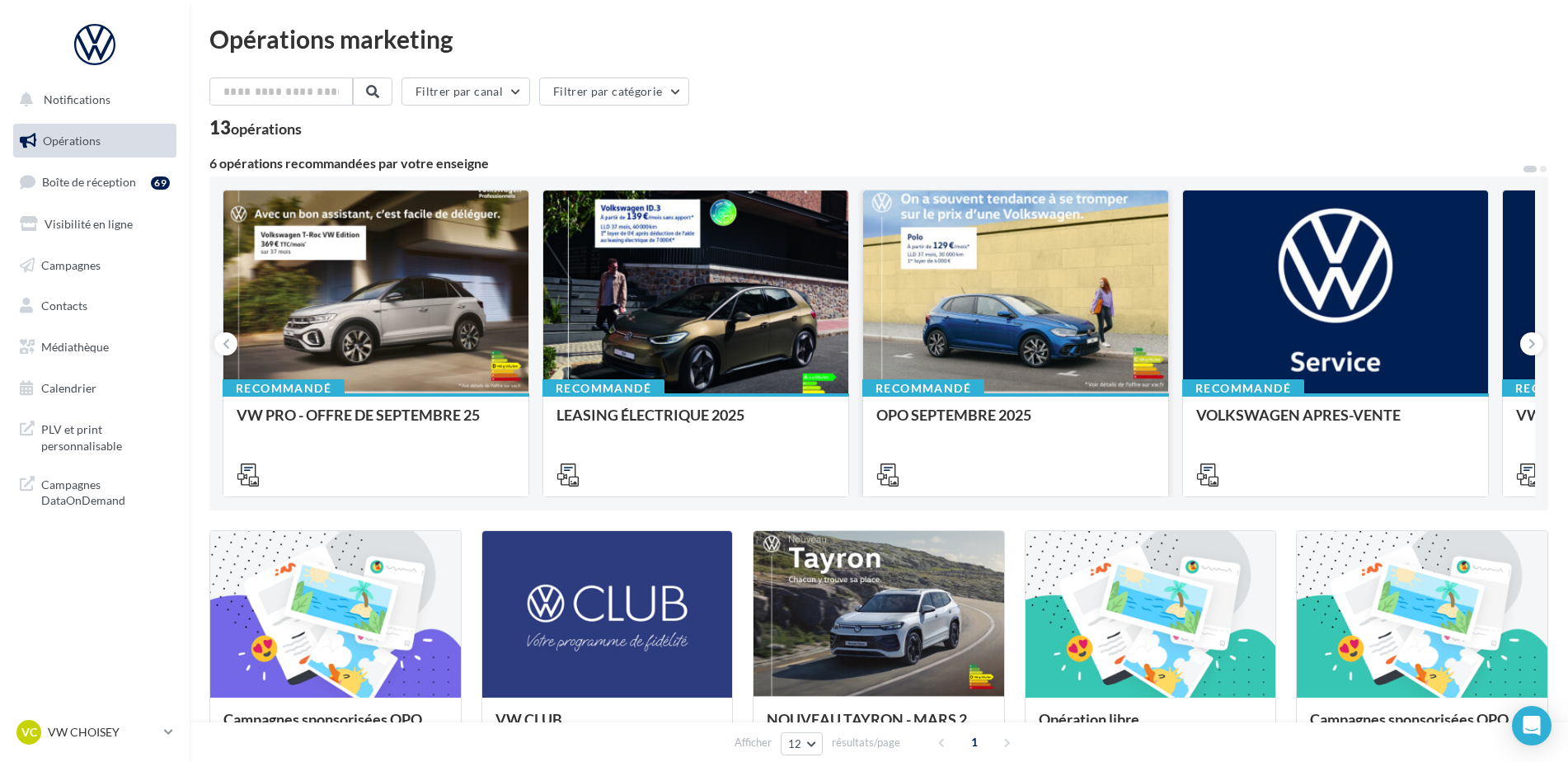
click at [1067, 325] on div at bounding box center [1016, 292] width 305 height 204
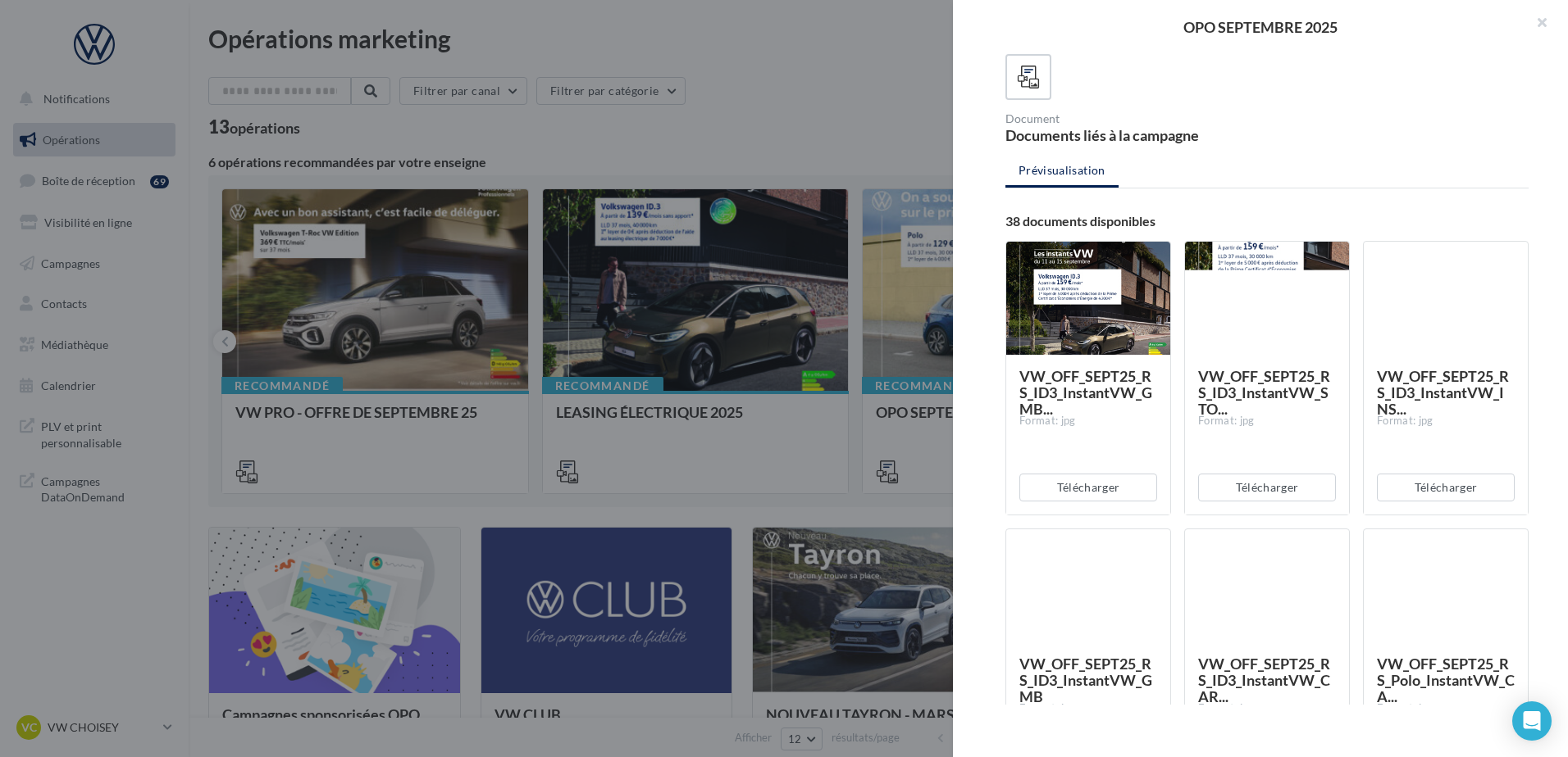
scroll to position [410, 0]
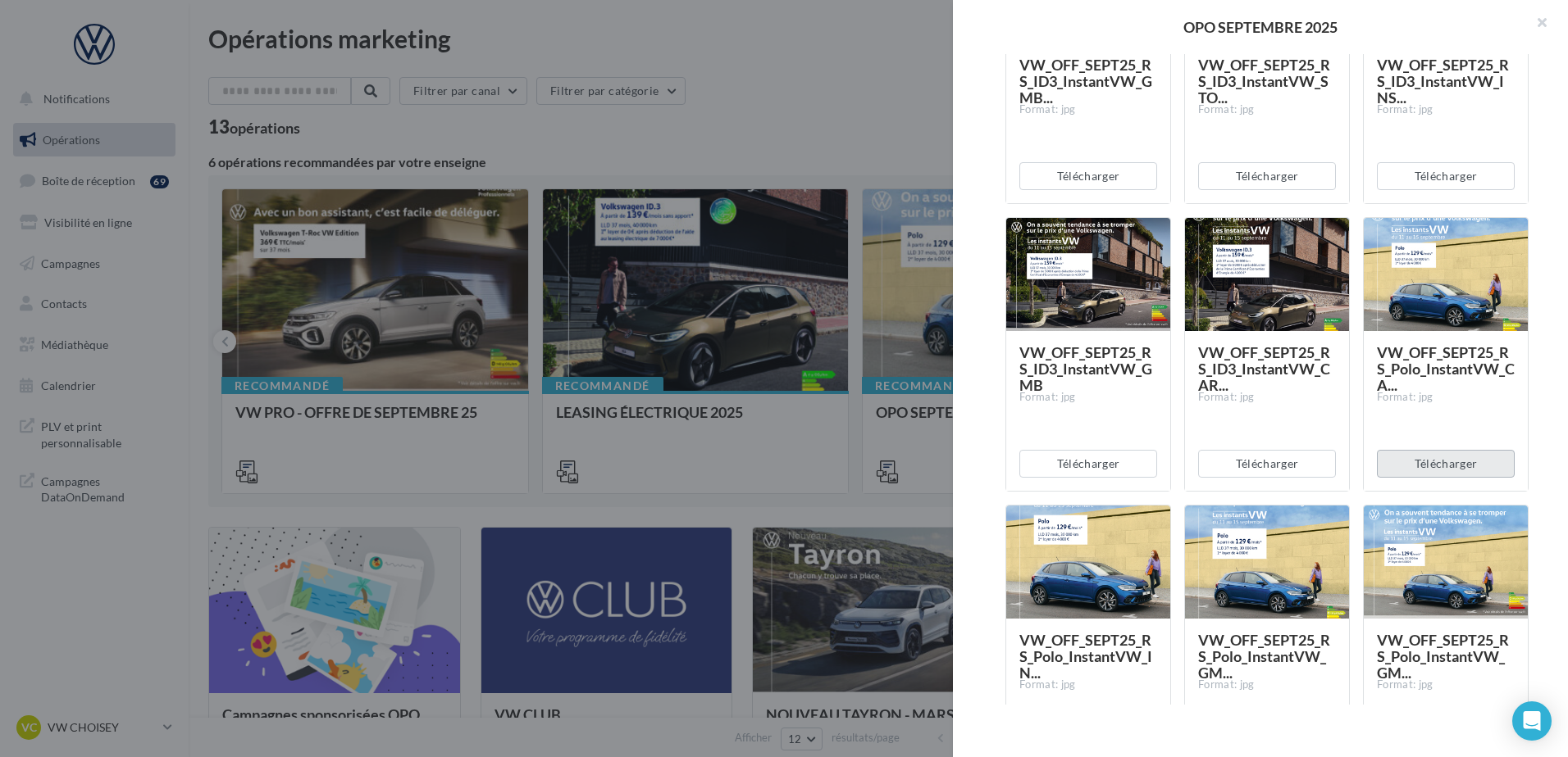
click at [1457, 468] on button "Télécharger" at bounding box center [1445, 463] width 138 height 28
